Goal: Transaction & Acquisition: Purchase product/service

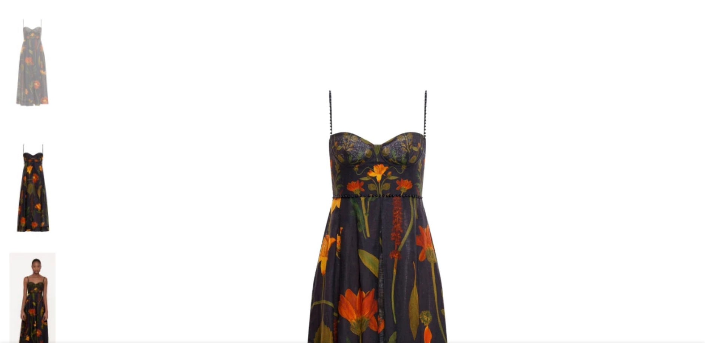
scroll to position [113, 0]
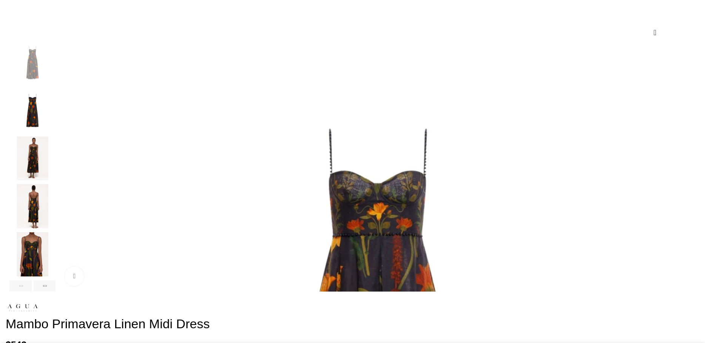
click at [56, 291] on div "Next slide" at bounding box center [45, 285] width 22 height 11
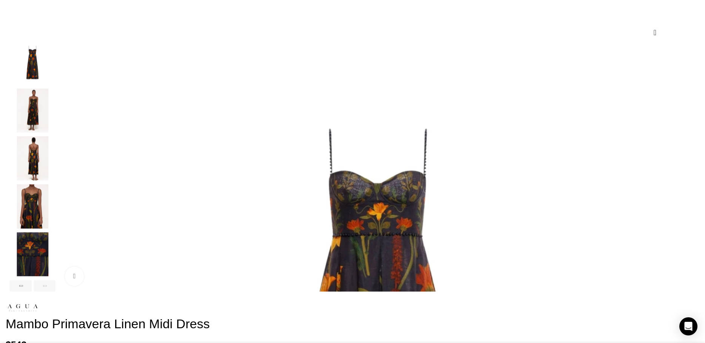
click at [56, 291] on div "Next slide" at bounding box center [45, 285] width 22 height 11
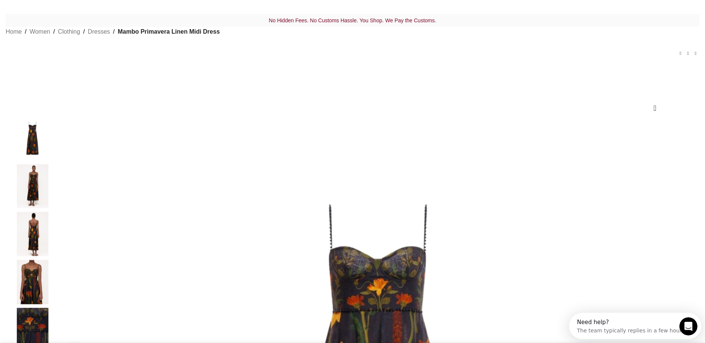
scroll to position [0, 0]
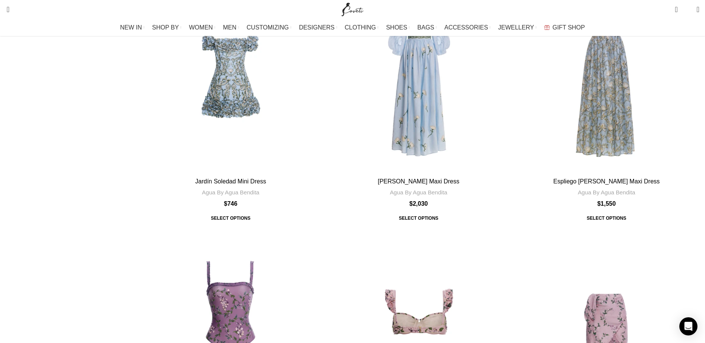
scroll to position [2380, 0]
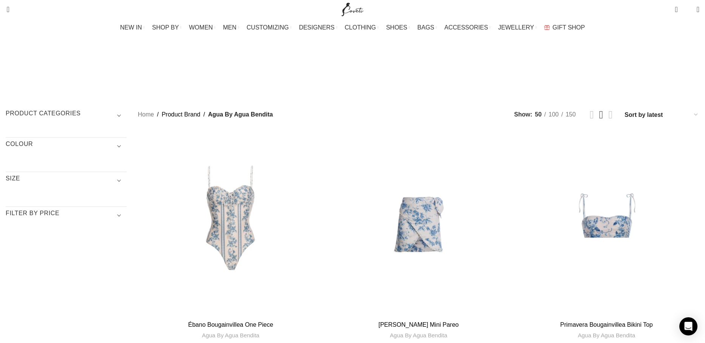
scroll to position [2380, 0]
